Goal: Information Seeking & Learning: Find specific fact

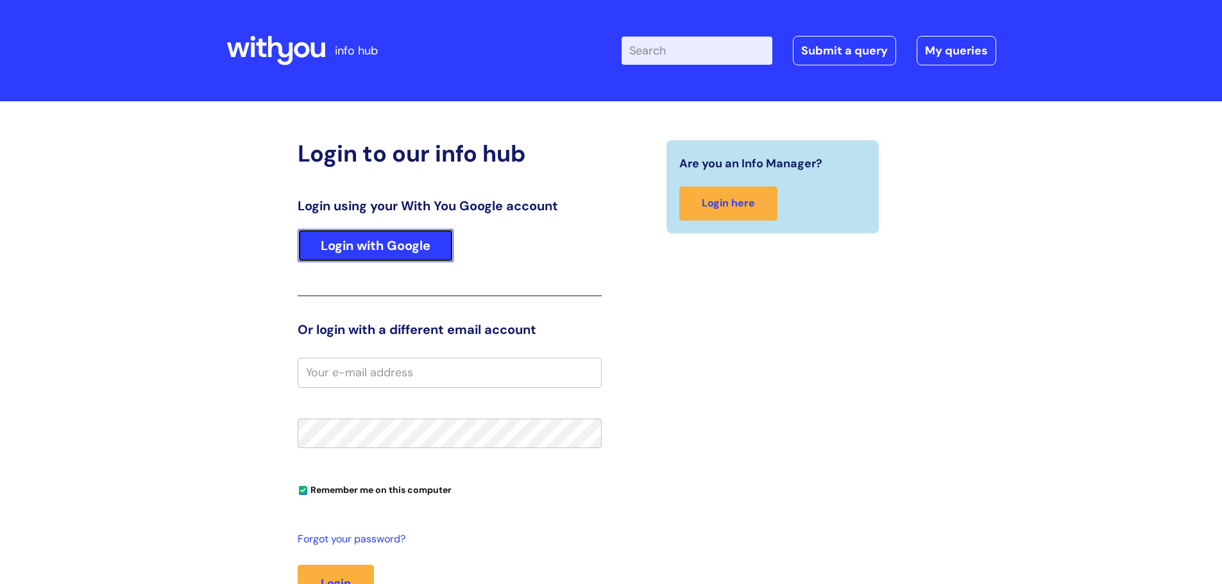
click at [431, 245] on link "Login with Google" at bounding box center [376, 245] width 156 height 33
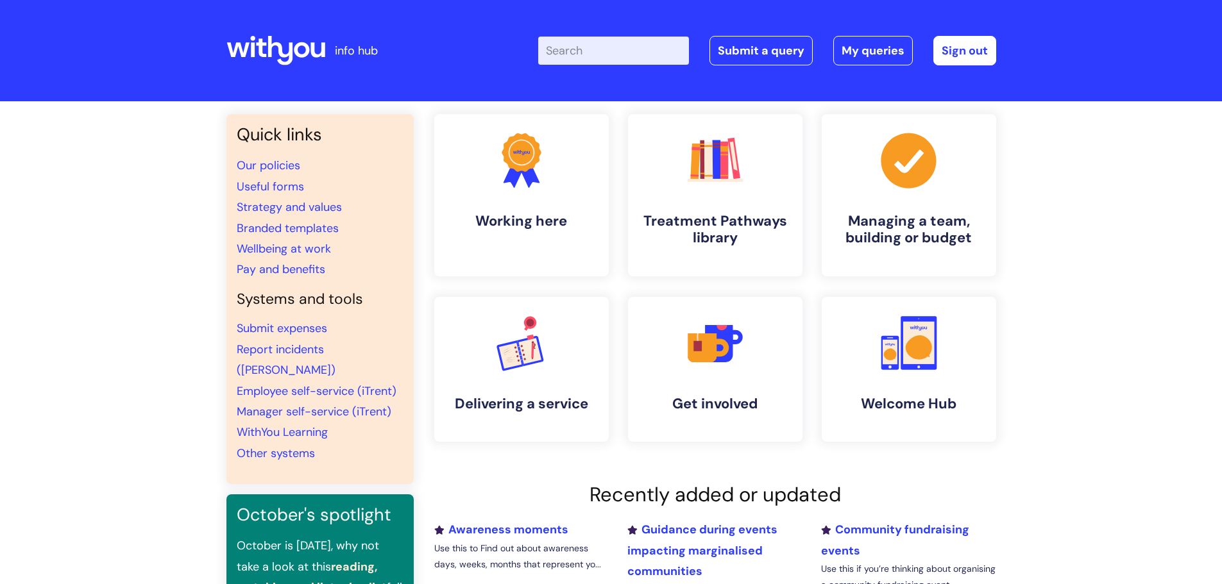
click at [614, 55] on input "Enter your search term here..." at bounding box center [613, 51] width 151 height 28
type input "expenses"
click button "Search" at bounding box center [0, 0] width 0 height 0
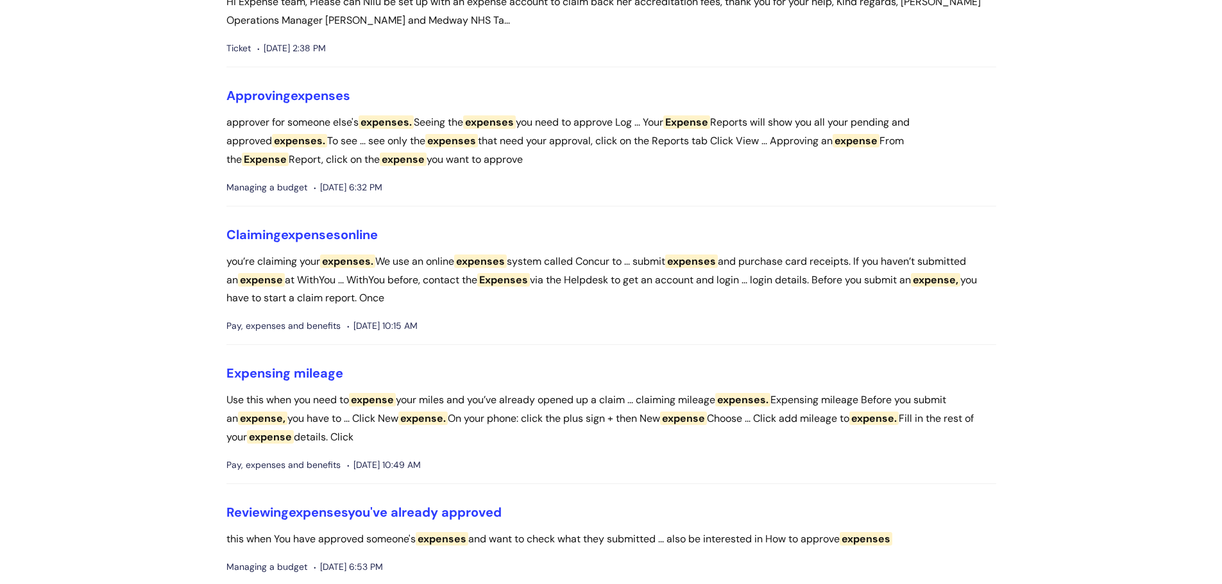
scroll to position [513, 0]
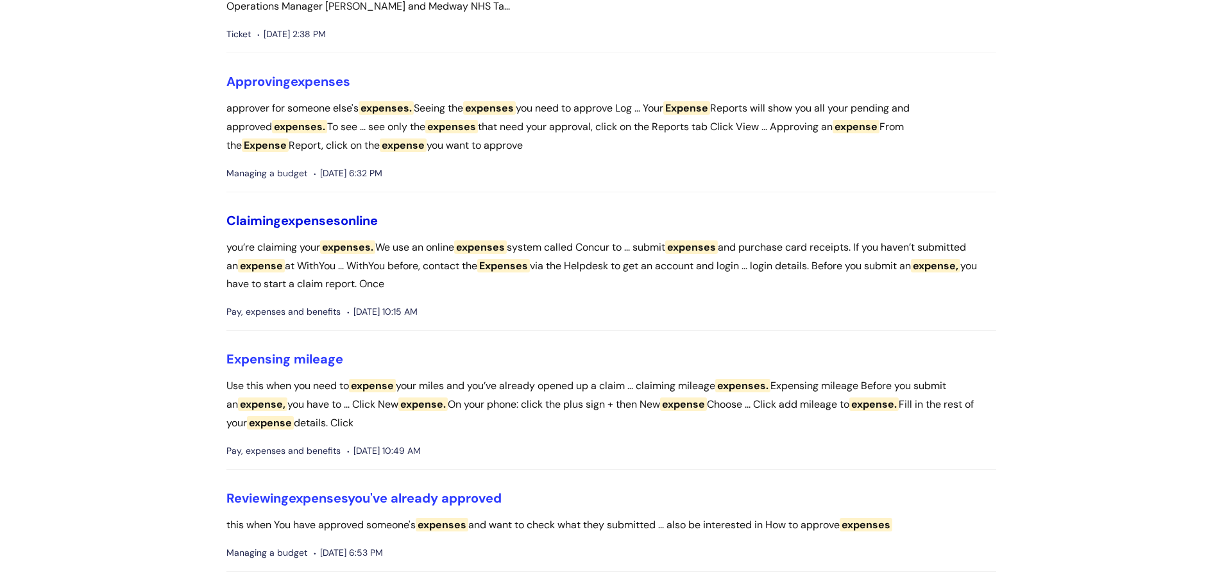
click at [324, 215] on span "expenses" at bounding box center [311, 220] width 60 height 17
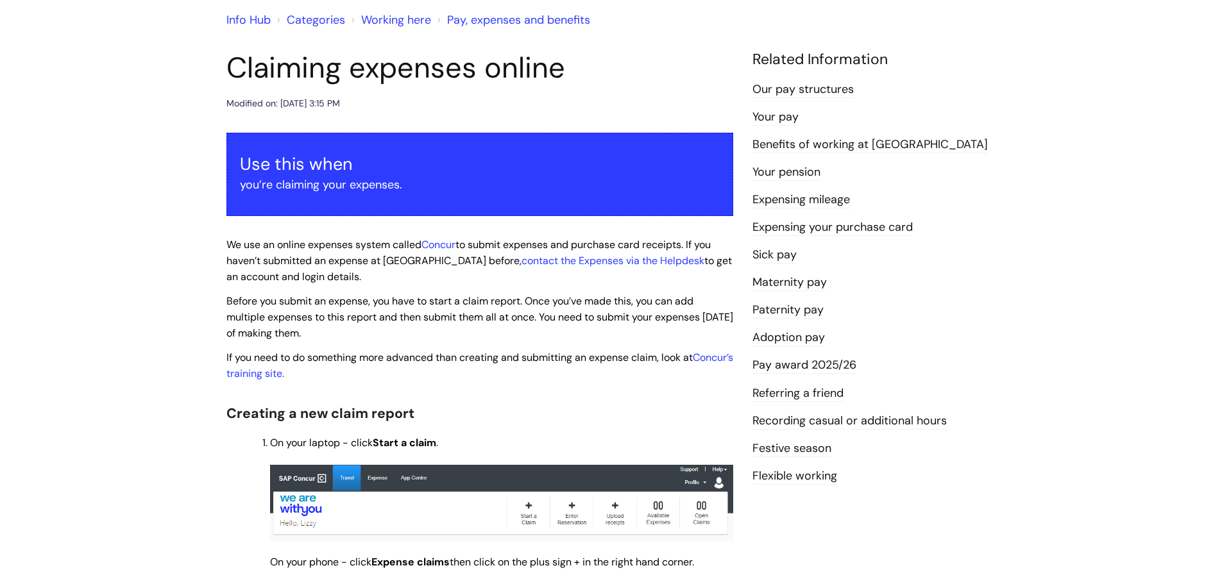
scroll to position [71, 0]
